Goal: Find specific page/section: Find specific page/section

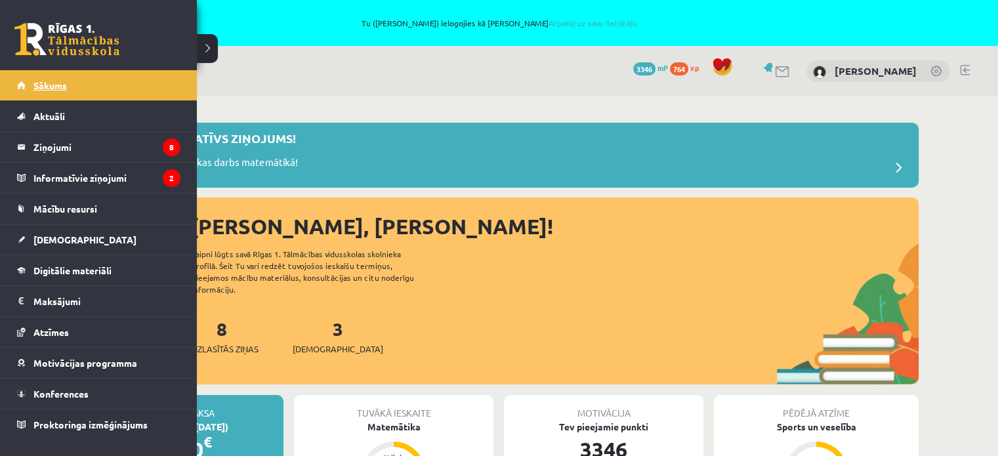
click at [53, 77] on link "Sākums" at bounding box center [98, 85] width 163 height 30
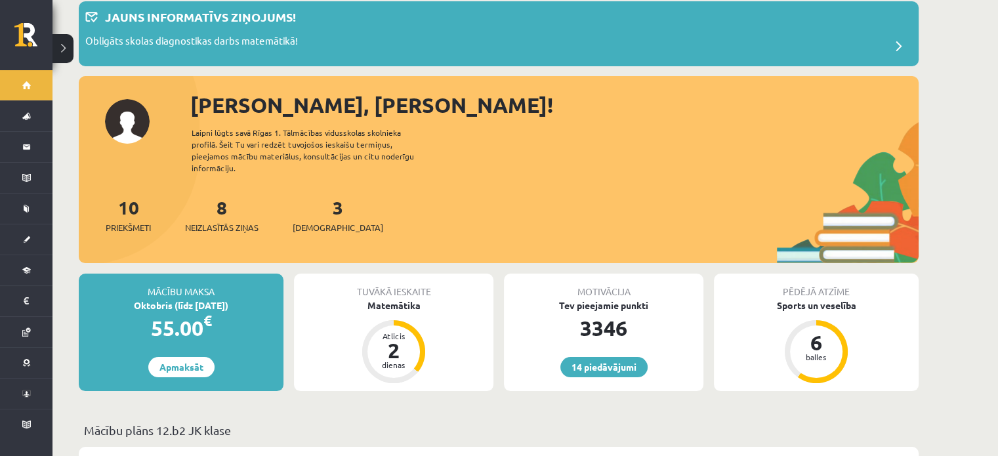
scroll to position [263, 0]
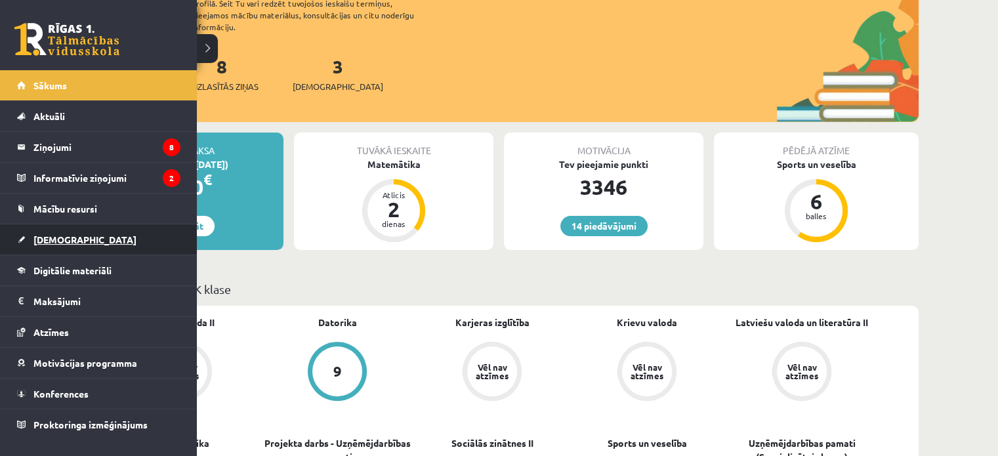
click at [57, 236] on span "[DEMOGRAPHIC_DATA]" at bounding box center [84, 240] width 103 height 12
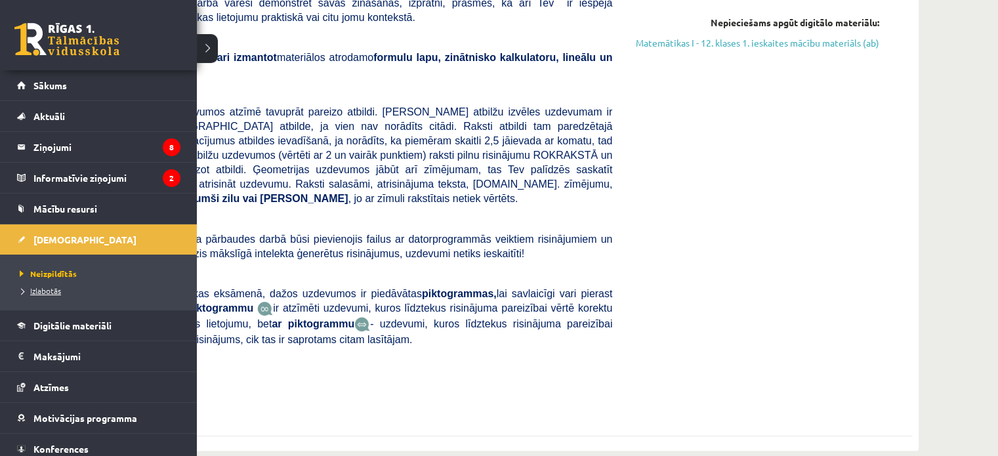
click at [42, 288] on span "Izlabotās" at bounding box center [38, 291] width 45 height 11
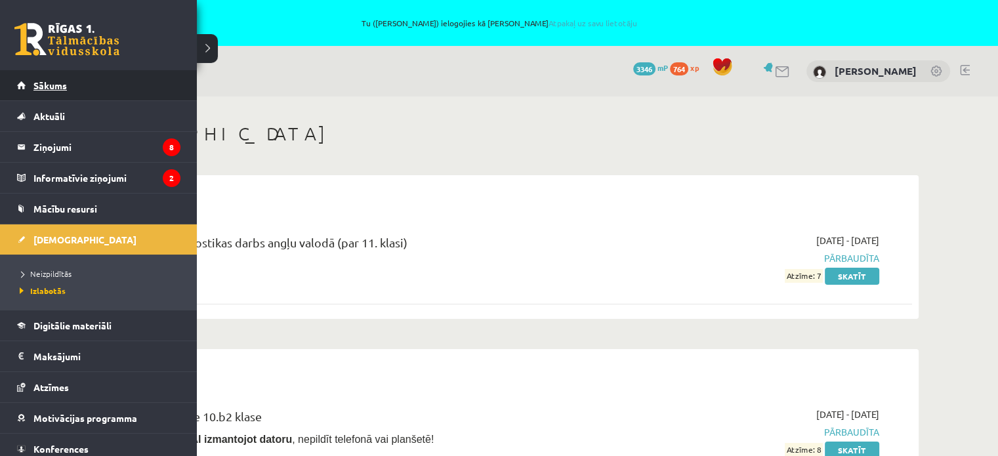
click at [37, 89] on span "Sākums" at bounding box center [49, 85] width 33 height 12
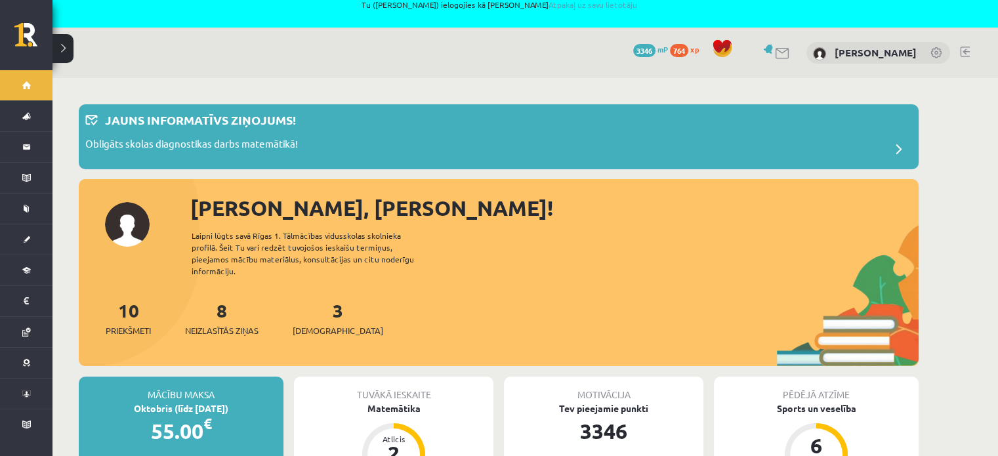
scroll to position [394, 0]
